Goal: Transaction & Acquisition: Book appointment/travel/reservation

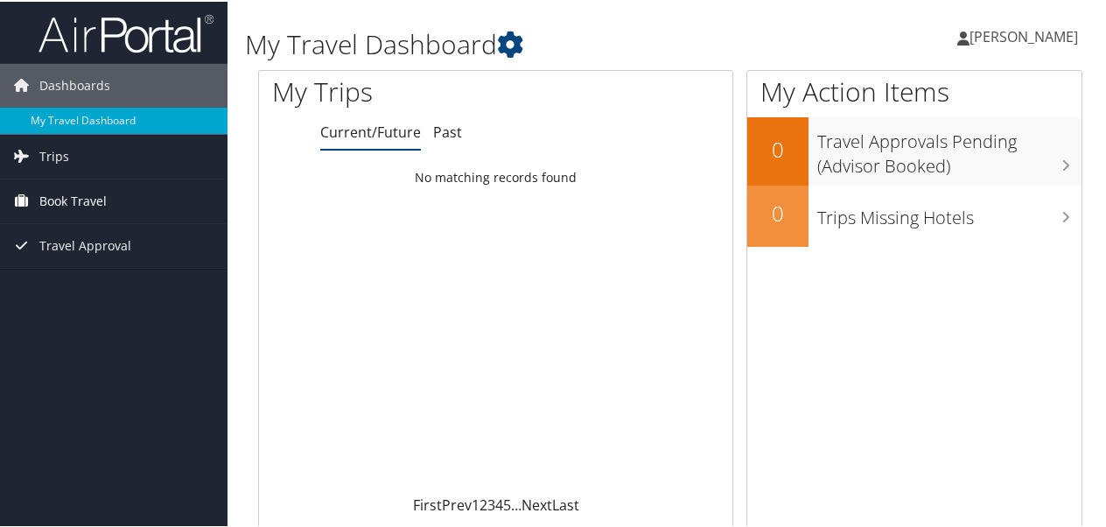
click at [60, 197] on span "Book Travel" at bounding box center [72, 200] width 67 height 44
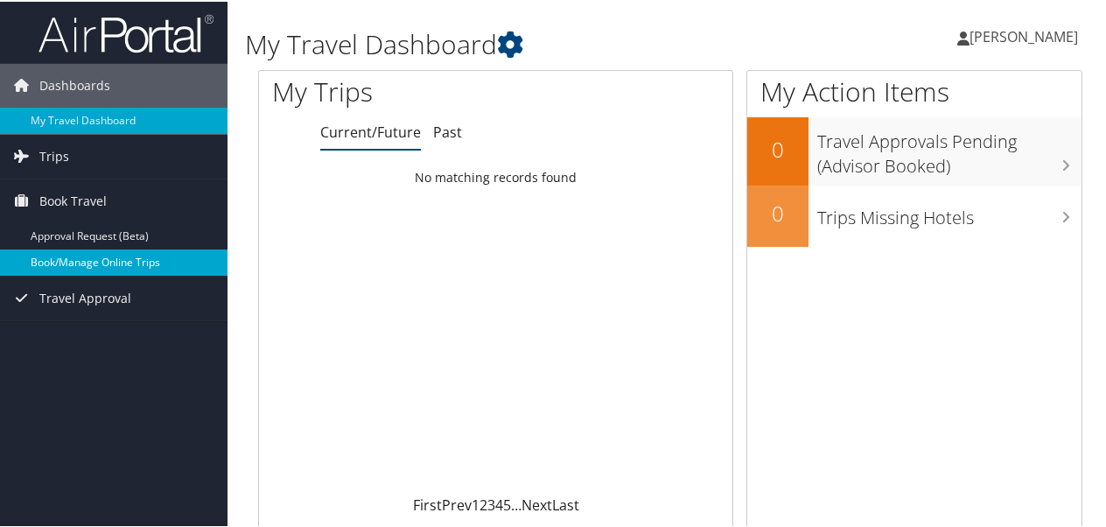
click at [65, 261] on link "Book/Manage Online Trips" at bounding box center [114, 261] width 228 height 26
